Goal: Task Accomplishment & Management: Manage account settings

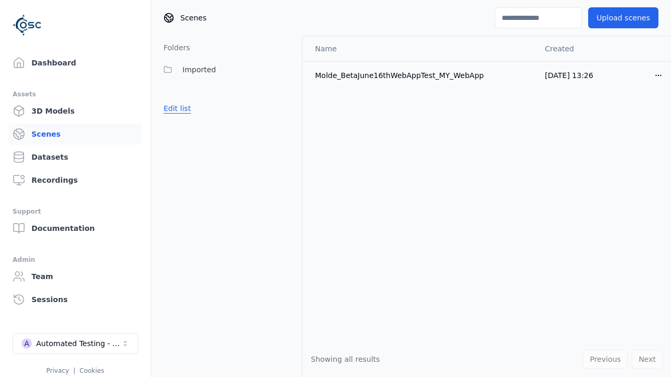
click at [175, 108] on button "Edit list" at bounding box center [177, 108] width 40 height 19
click at [184, 108] on link "Create folder" at bounding box center [187, 108] width 48 height 10
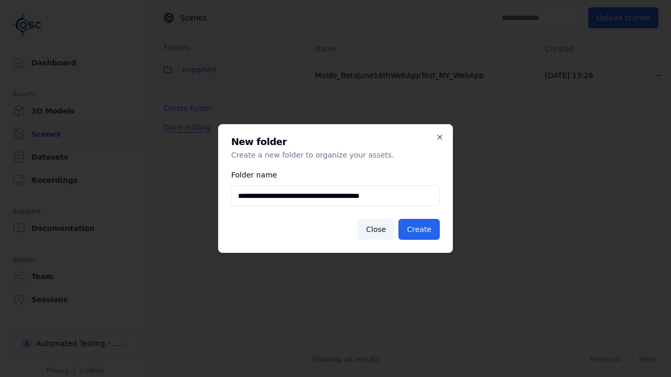
click at [421, 229] on button "Create" at bounding box center [418, 229] width 41 height 21
click at [184, 137] on button "Done editing" at bounding box center [187, 127] width 60 height 19
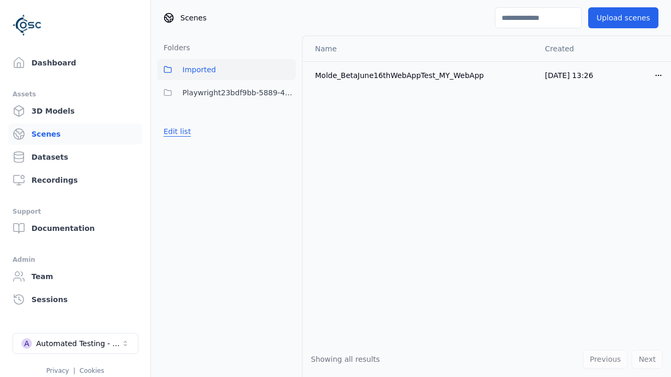
click at [175, 131] on button "Edit list" at bounding box center [177, 131] width 40 height 19
click at [287, 93] on html "Support Dashboard Assets 3D Models Scenes Datasets Recordings Support Documenta…" at bounding box center [335, 188] width 671 height 377
click at [287, 131] on div "Rename" at bounding box center [291, 131] width 70 height 17
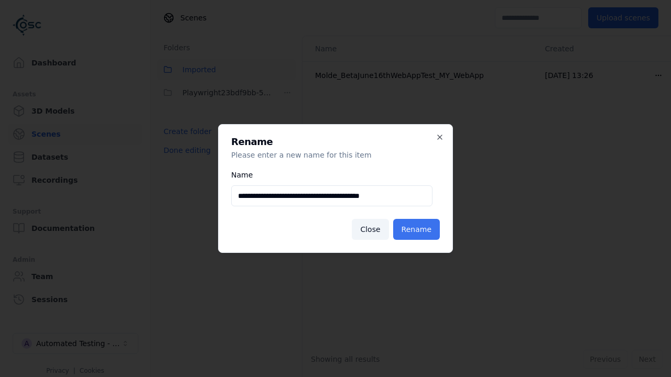
type input "**********"
click at [418, 229] on button "Rename" at bounding box center [416, 229] width 47 height 21
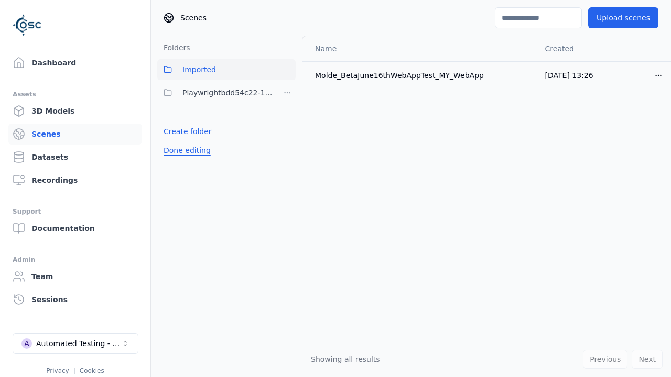
click at [184, 150] on button "Done editing" at bounding box center [187, 150] width 60 height 19
click at [175, 141] on button "Done editing" at bounding box center [187, 150] width 60 height 19
click at [287, 93] on html "Support Dashboard Assets 3D Models Scenes Datasets Recordings Support Documenta…" at bounding box center [335, 188] width 671 height 377
click at [287, 148] on div "Delete" at bounding box center [291, 147] width 70 height 17
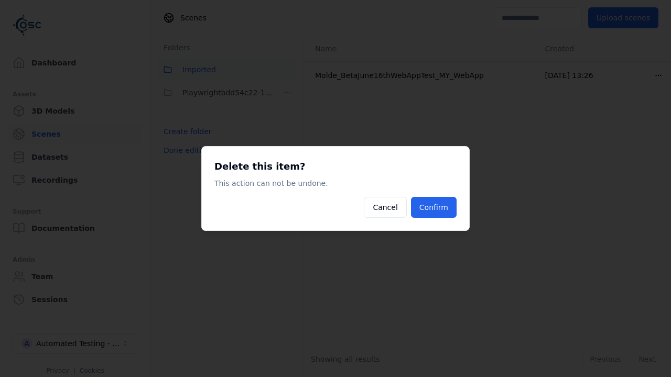
click at [435, 207] on button "Confirm" at bounding box center [434, 207] width 46 height 21
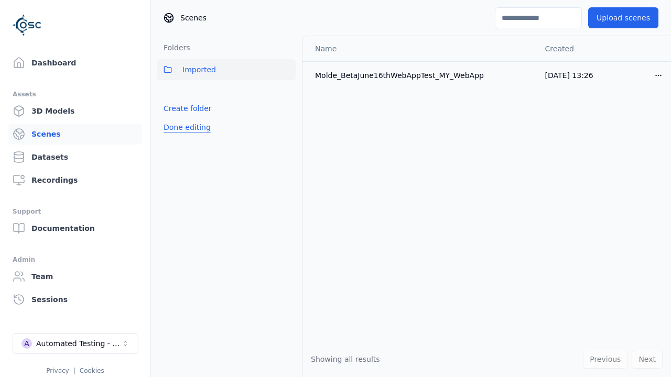
click at [184, 127] on button "Done editing" at bounding box center [187, 127] width 60 height 19
